Goal: Information Seeking & Learning: Check status

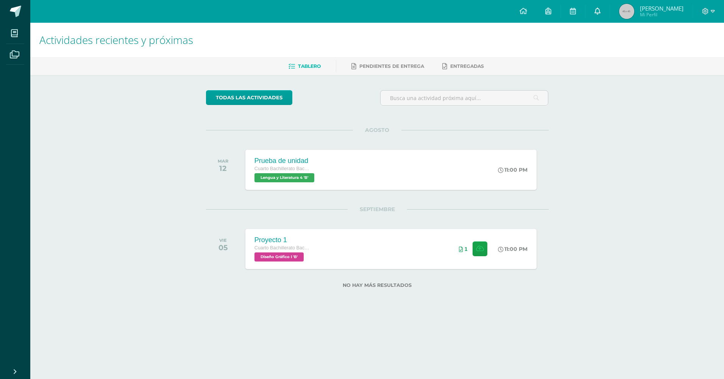
click at [600, 13] on link at bounding box center [598, 11] width 24 height 23
click at [570, 10] on icon at bounding box center [573, 11] width 6 height 7
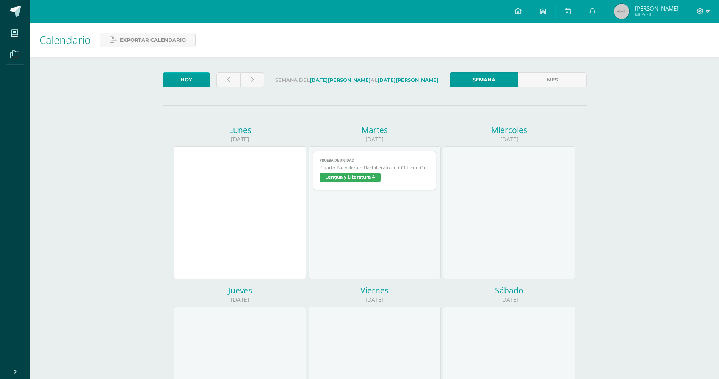
click at [618, 8] on img at bounding box center [621, 11] width 15 height 15
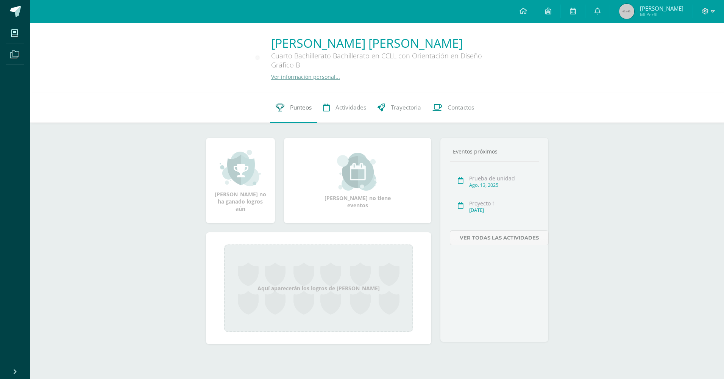
click at [311, 109] on span "Punteos" at bounding box center [301, 107] width 22 height 8
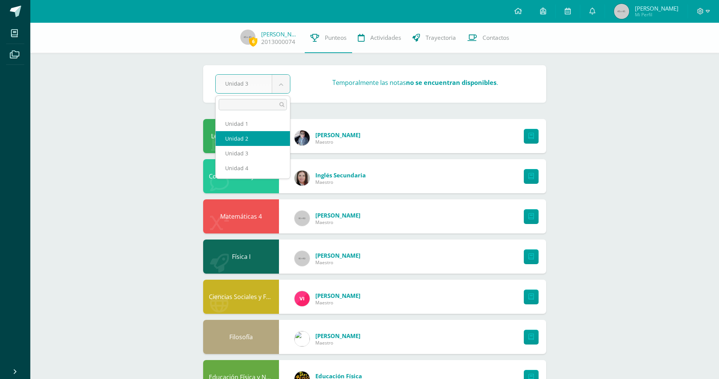
select select "Unidad 2"
